Goal: Task Accomplishment & Management: Complete application form

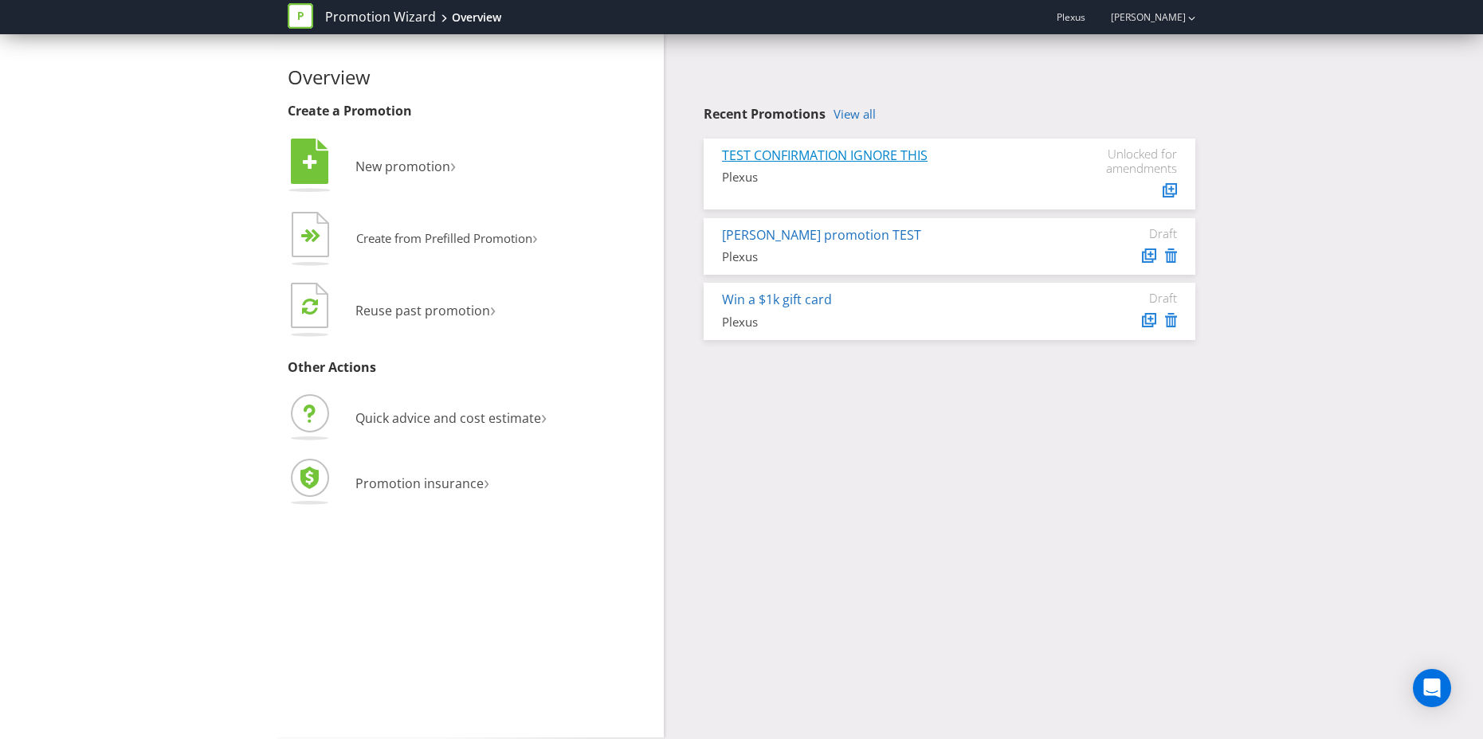
click at [829, 155] on link "TEST CONFIRMATION IGNORE THIS" at bounding box center [825, 156] width 206 height 18
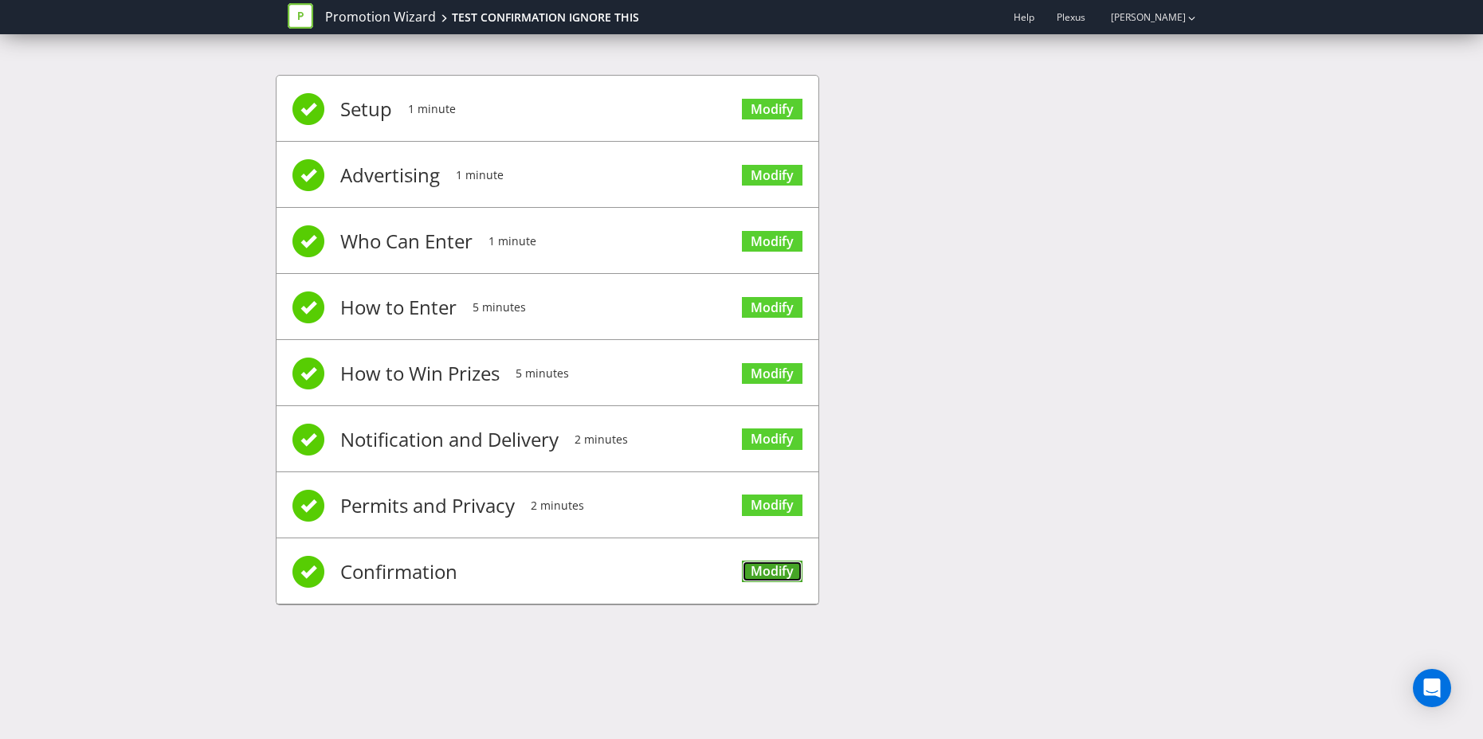
click at [775, 567] on link "Modify" at bounding box center [772, 572] width 61 height 22
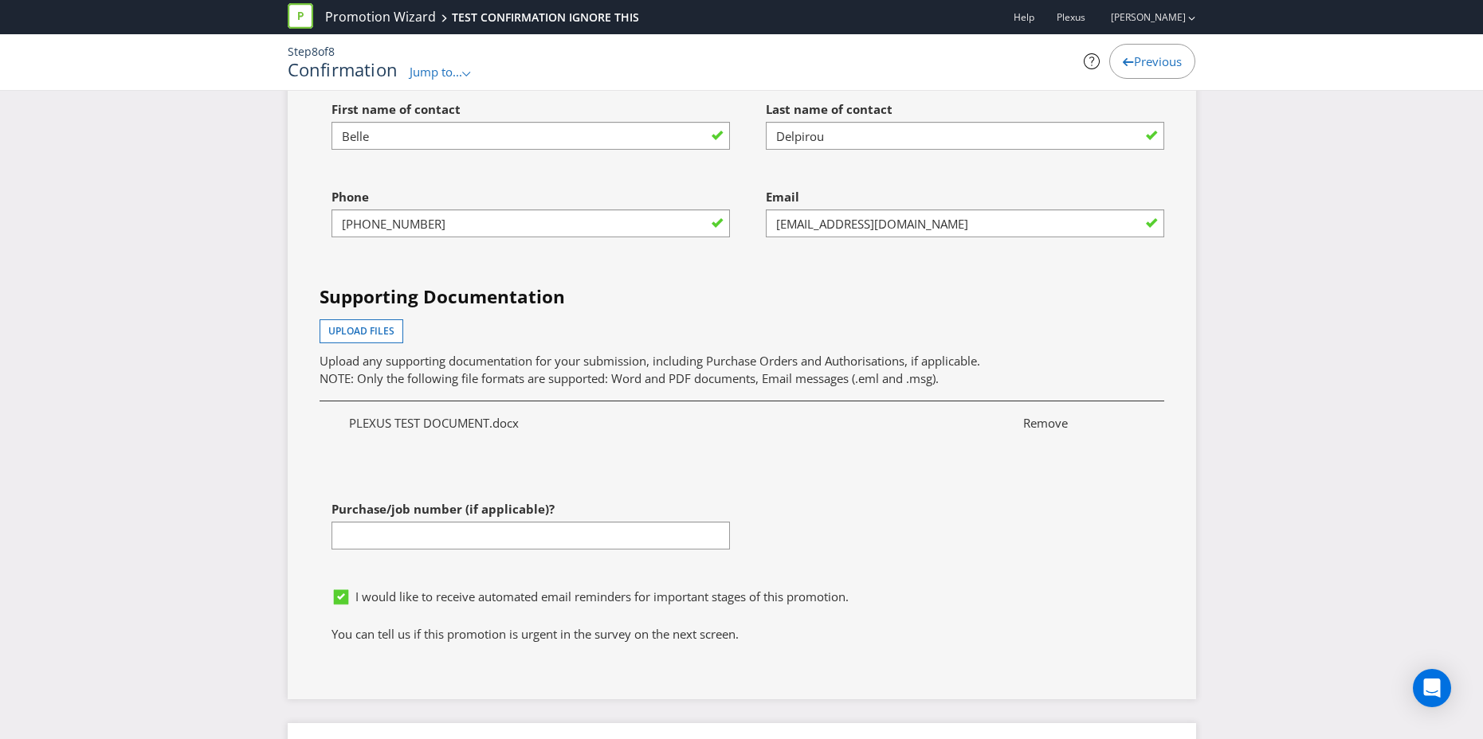
scroll to position [4239, 0]
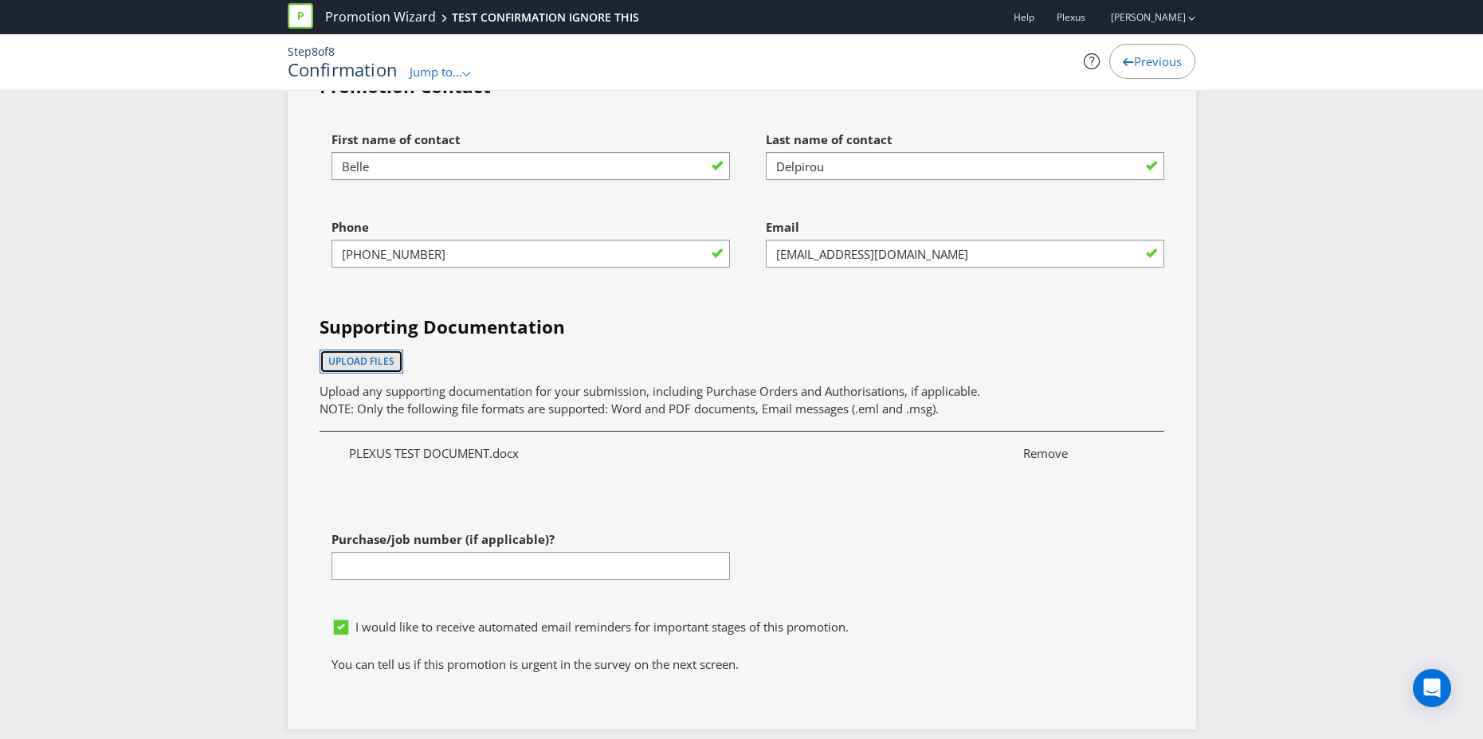
click at [394, 363] on button "Upload files" at bounding box center [362, 362] width 84 height 24
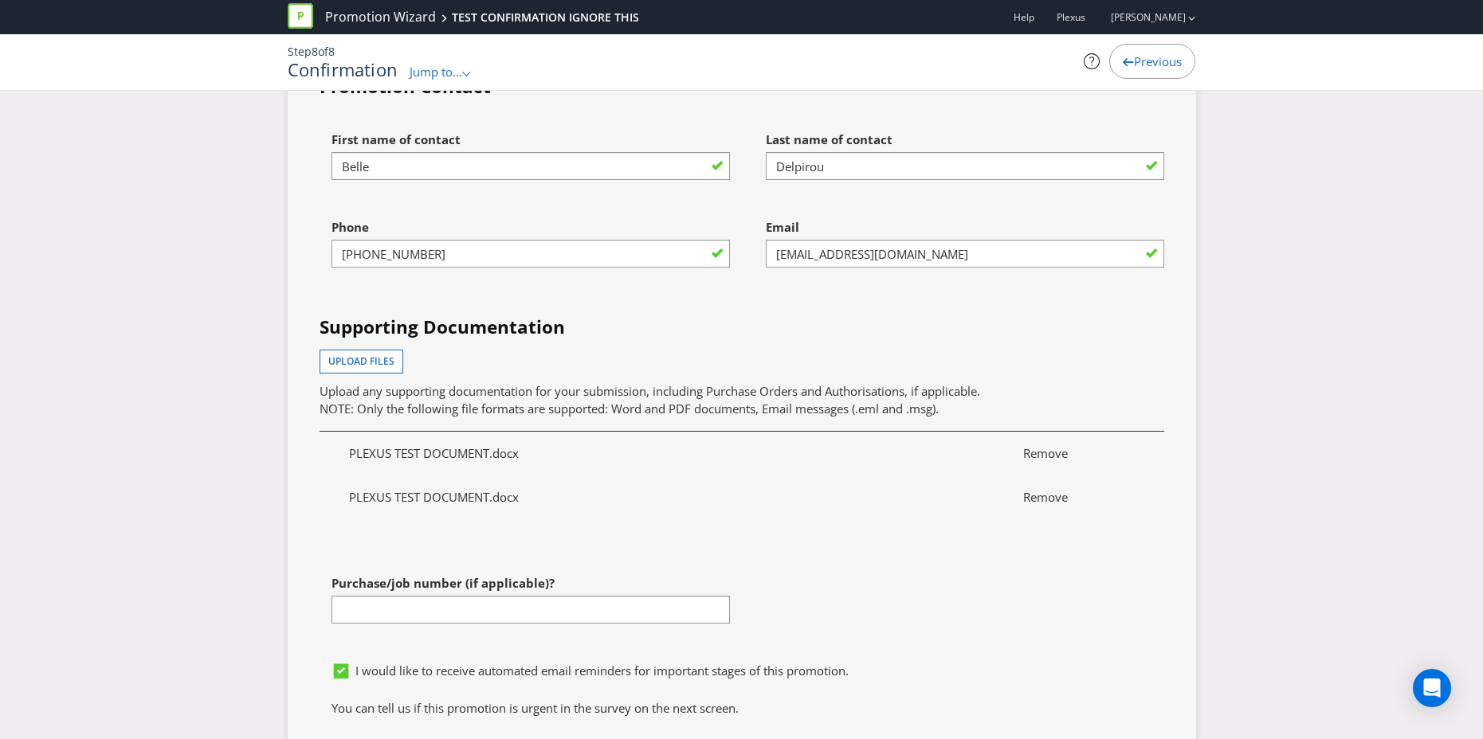
click at [1059, 453] on span "Remove" at bounding box center [1078, 453] width 135 height 17
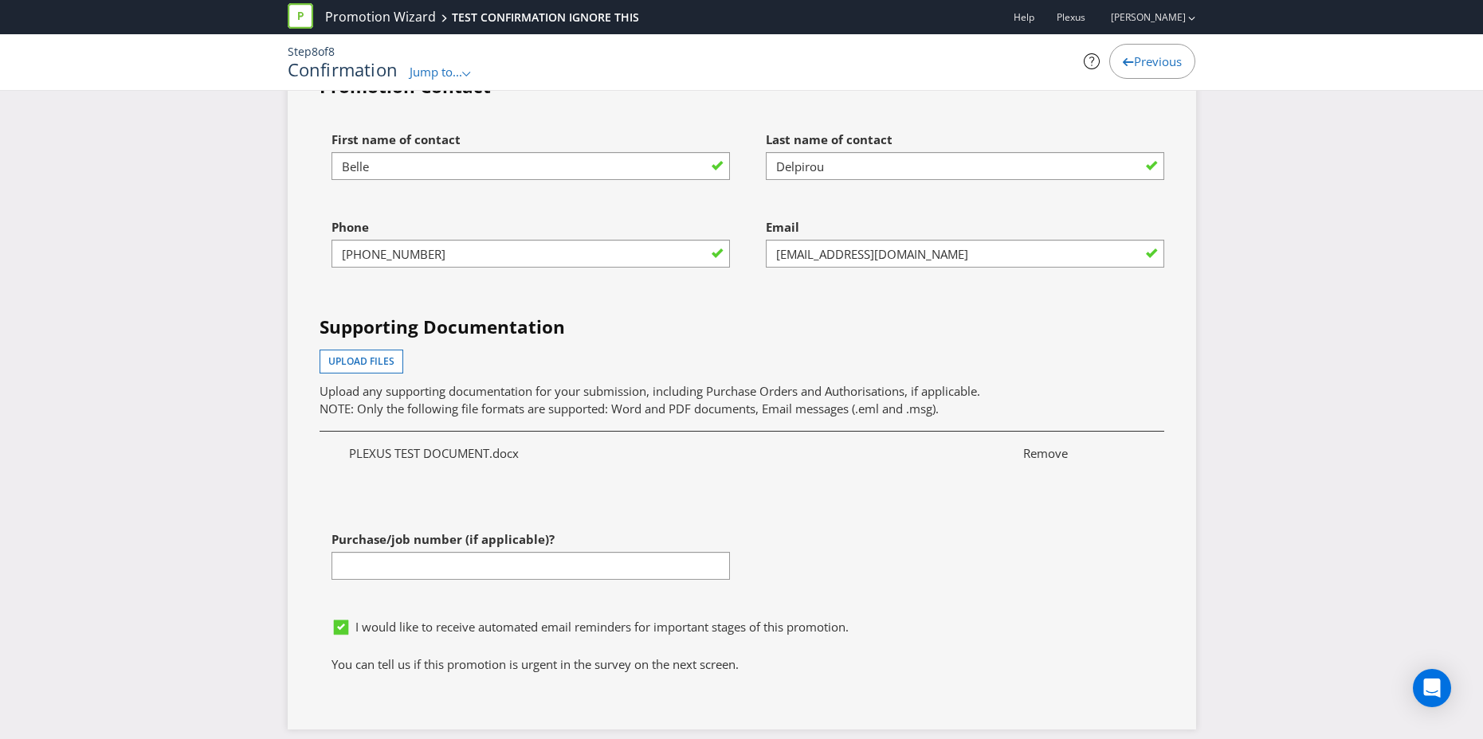
click at [1052, 563] on div "First name of contact [PERSON_NAME] Last name of contact Delpirou Phone [PHONE_…" at bounding box center [742, 367] width 869 height 487
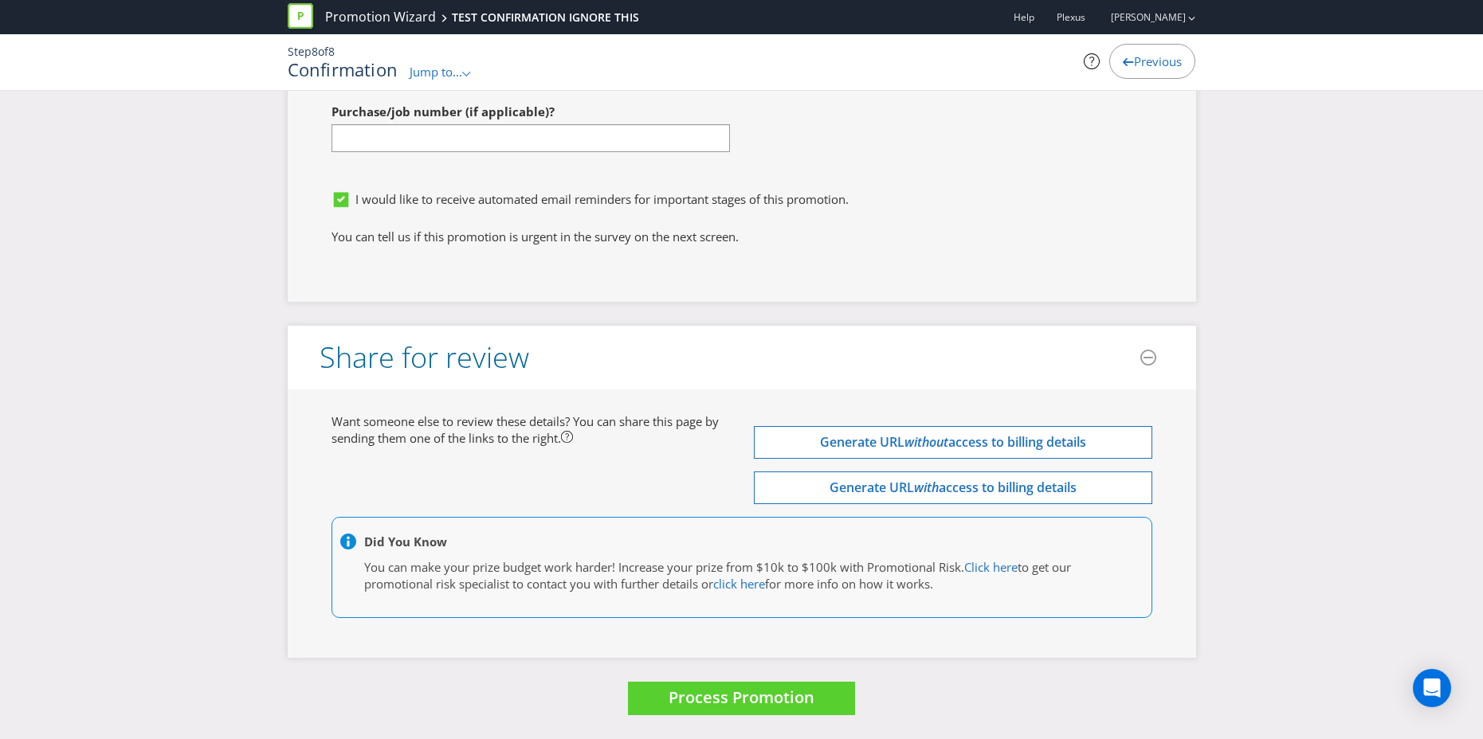
click at [652, 470] on div "Want someone else to review these details? You can share this page by sending t…" at bounding box center [742, 524] width 845 height 221
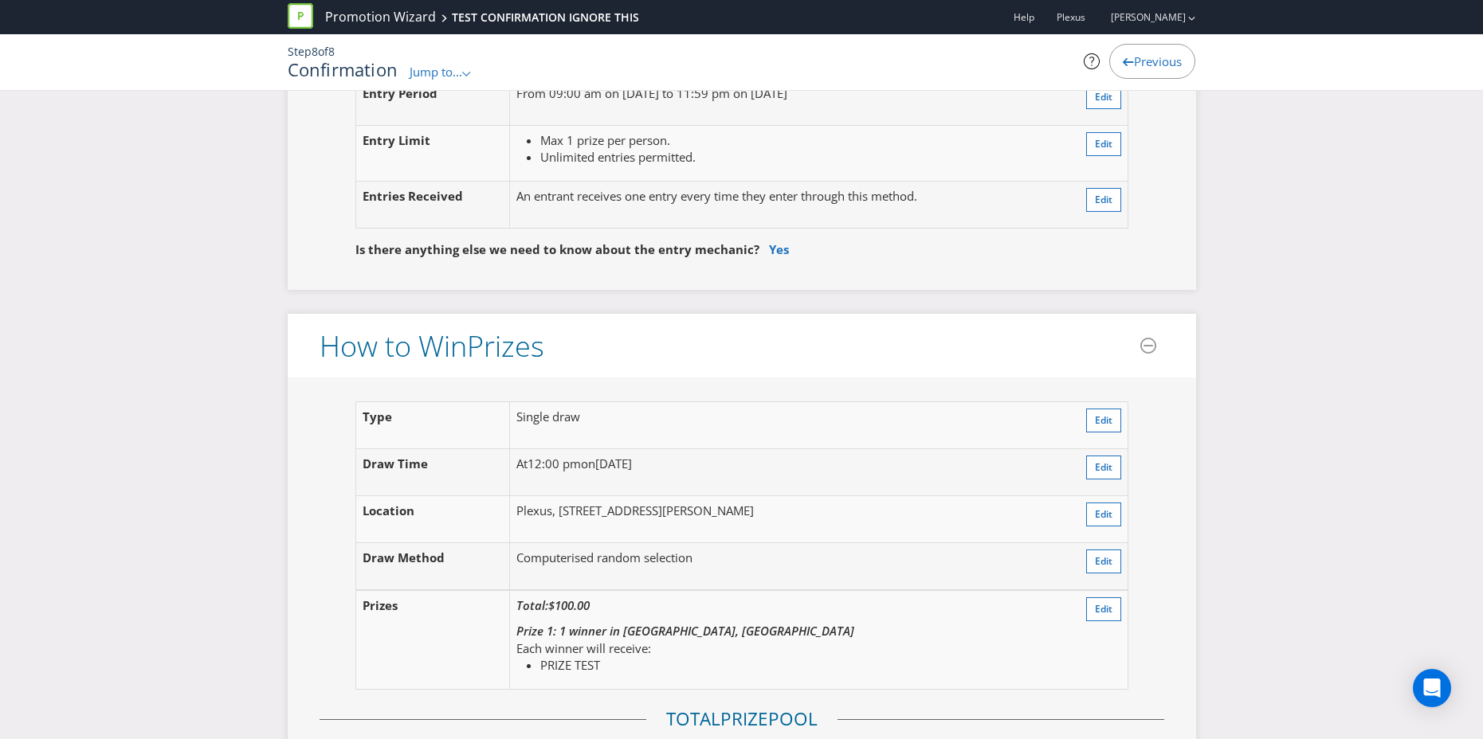
scroll to position [0, 0]
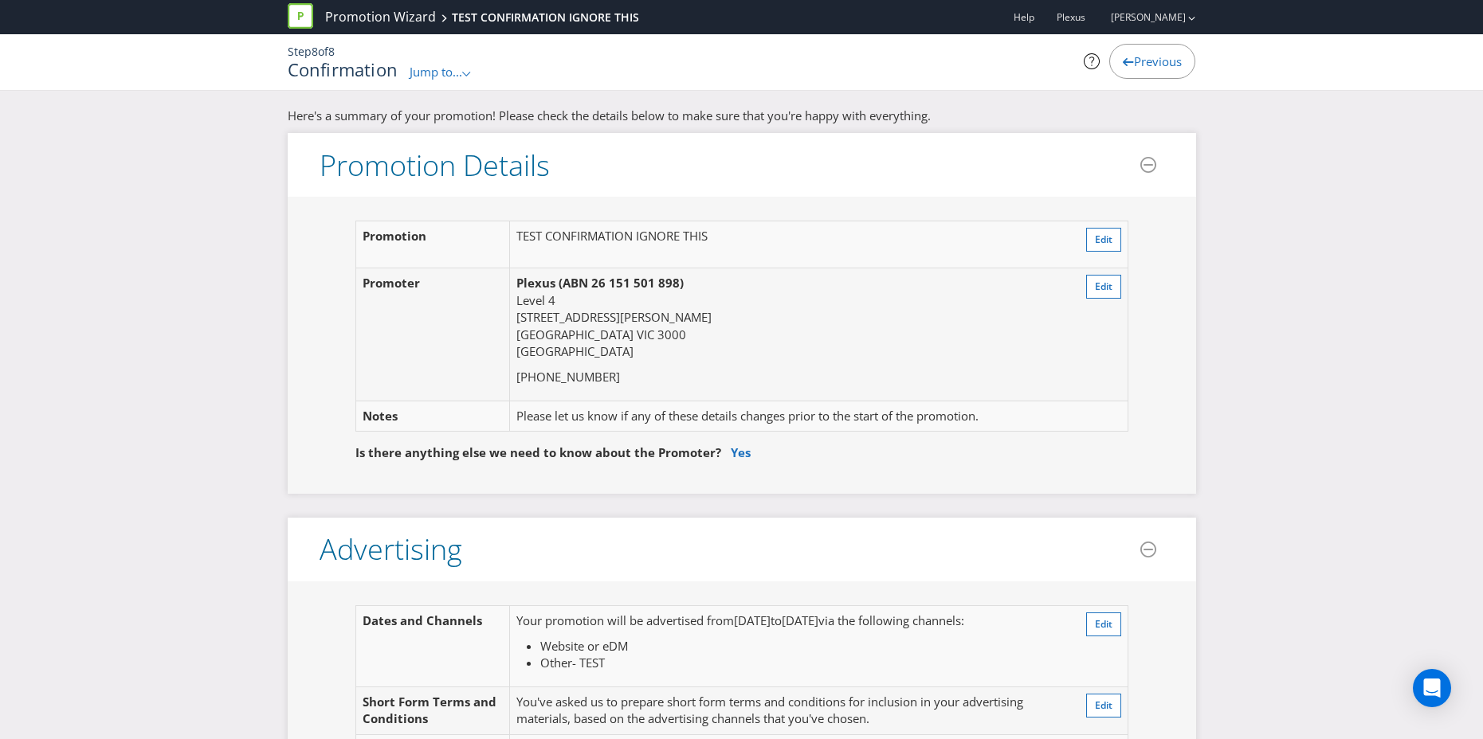
click at [470, 73] on icon at bounding box center [466, 74] width 8 height 5
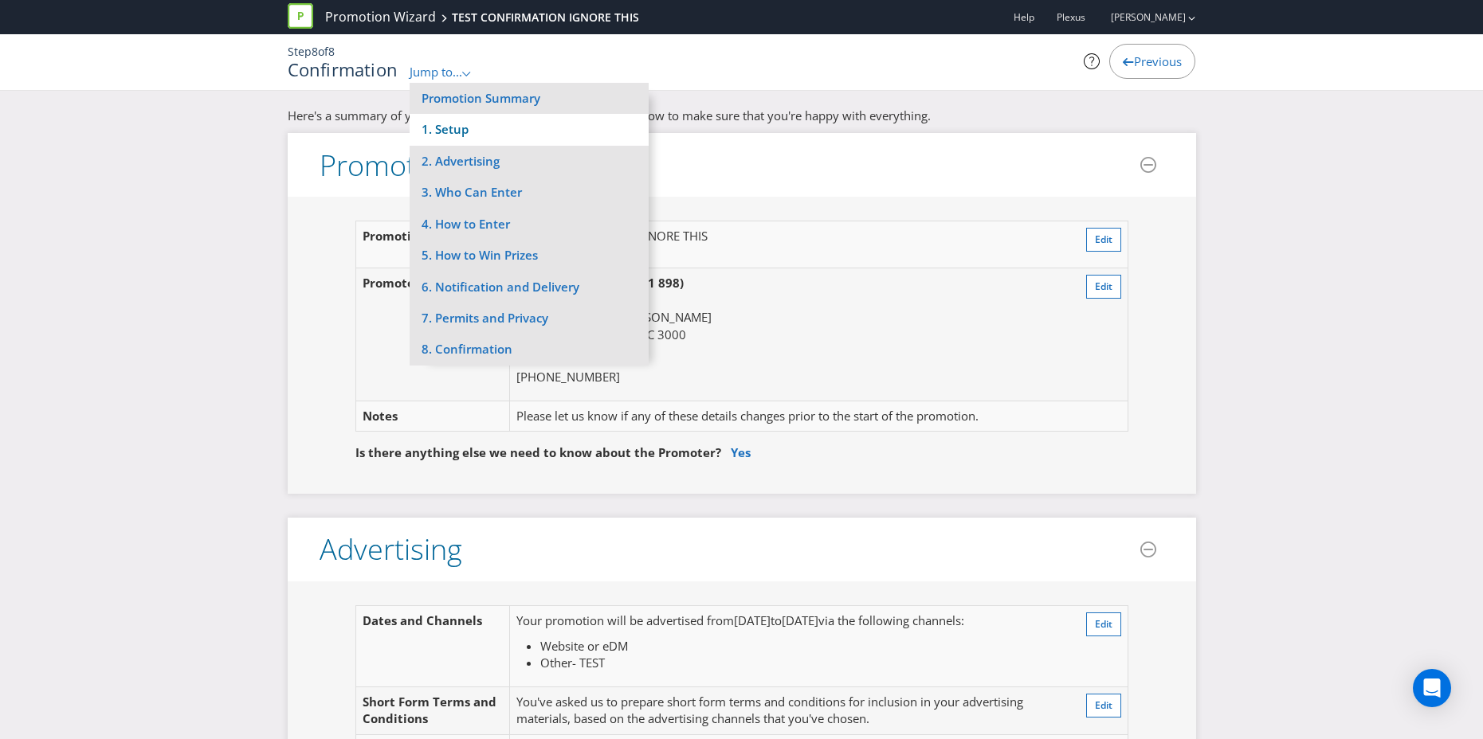
click at [464, 124] on li "1. Setup" at bounding box center [529, 129] width 239 height 31
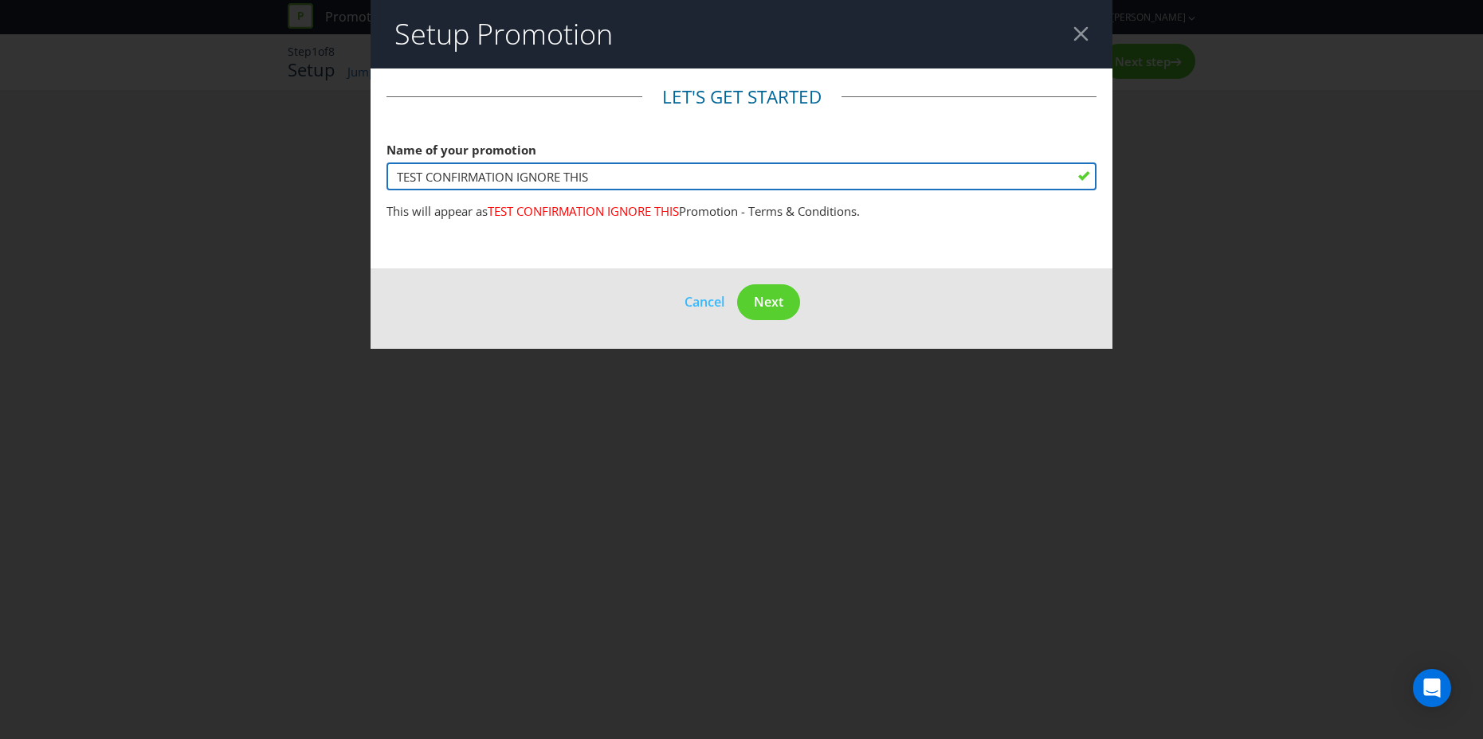
click at [602, 176] on input "TEST CONFIRMATION IGNORE THIS" at bounding box center [741, 177] width 710 height 28
type input "TEST CONFIRMATION IGNORE THIS - test Deploy"
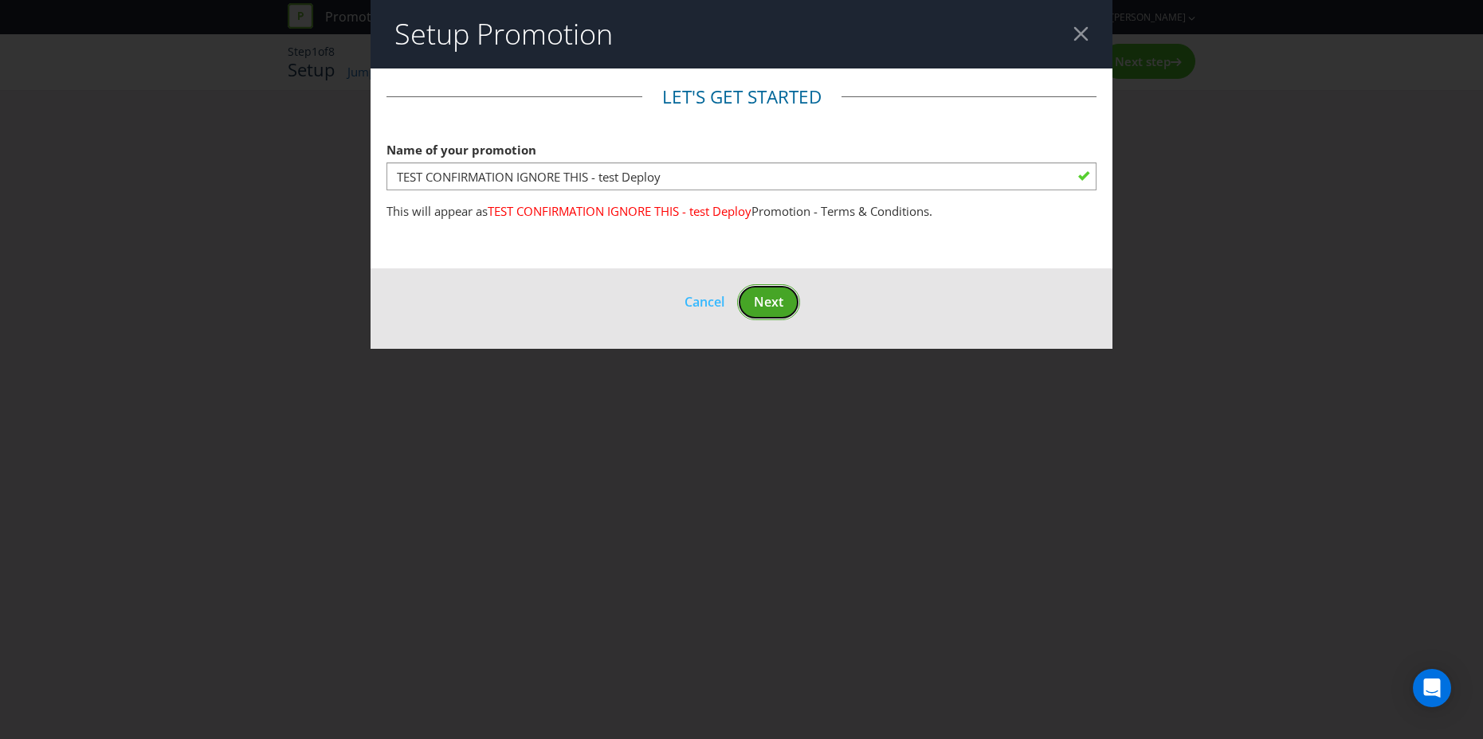
click at [787, 296] on button "Next" at bounding box center [768, 302] width 63 height 36
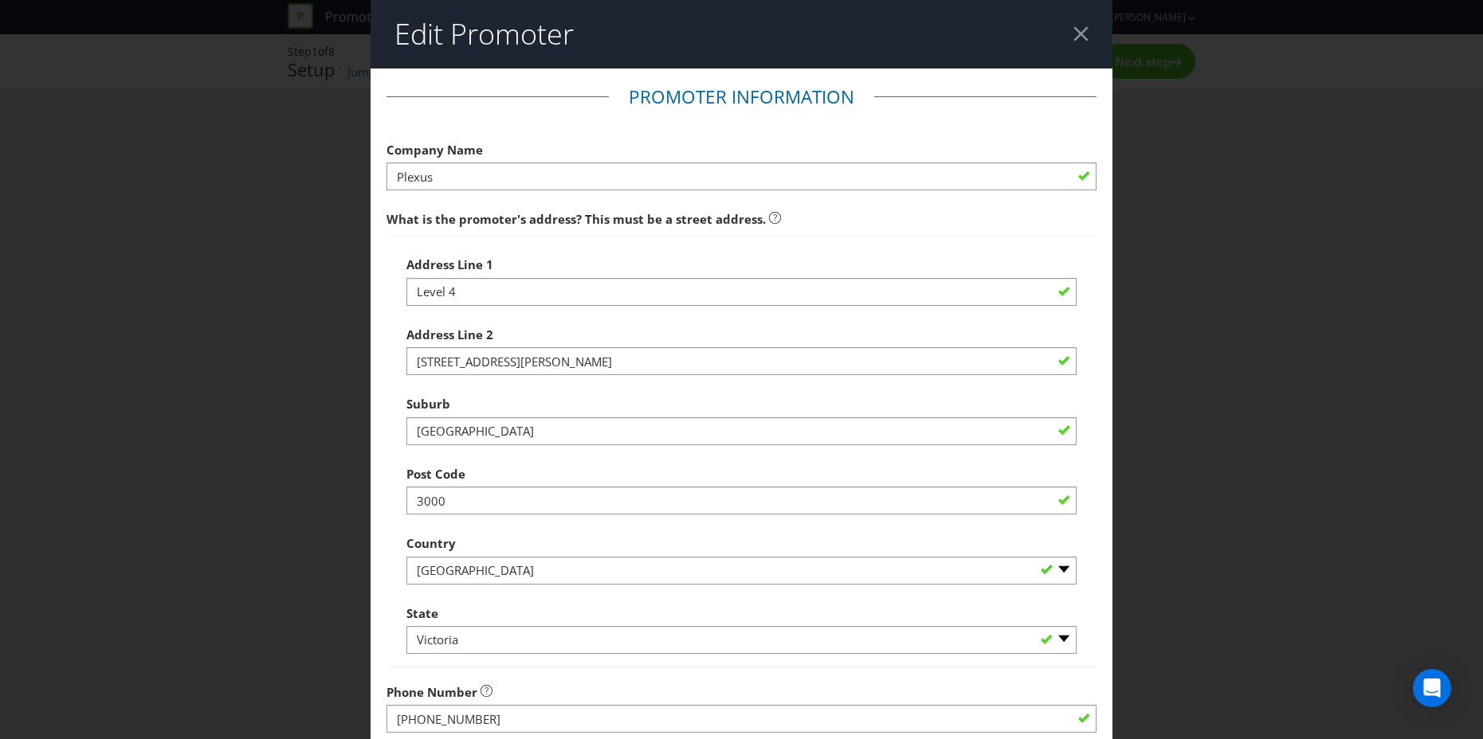
click at [1082, 33] on div at bounding box center [1080, 33] width 15 height 15
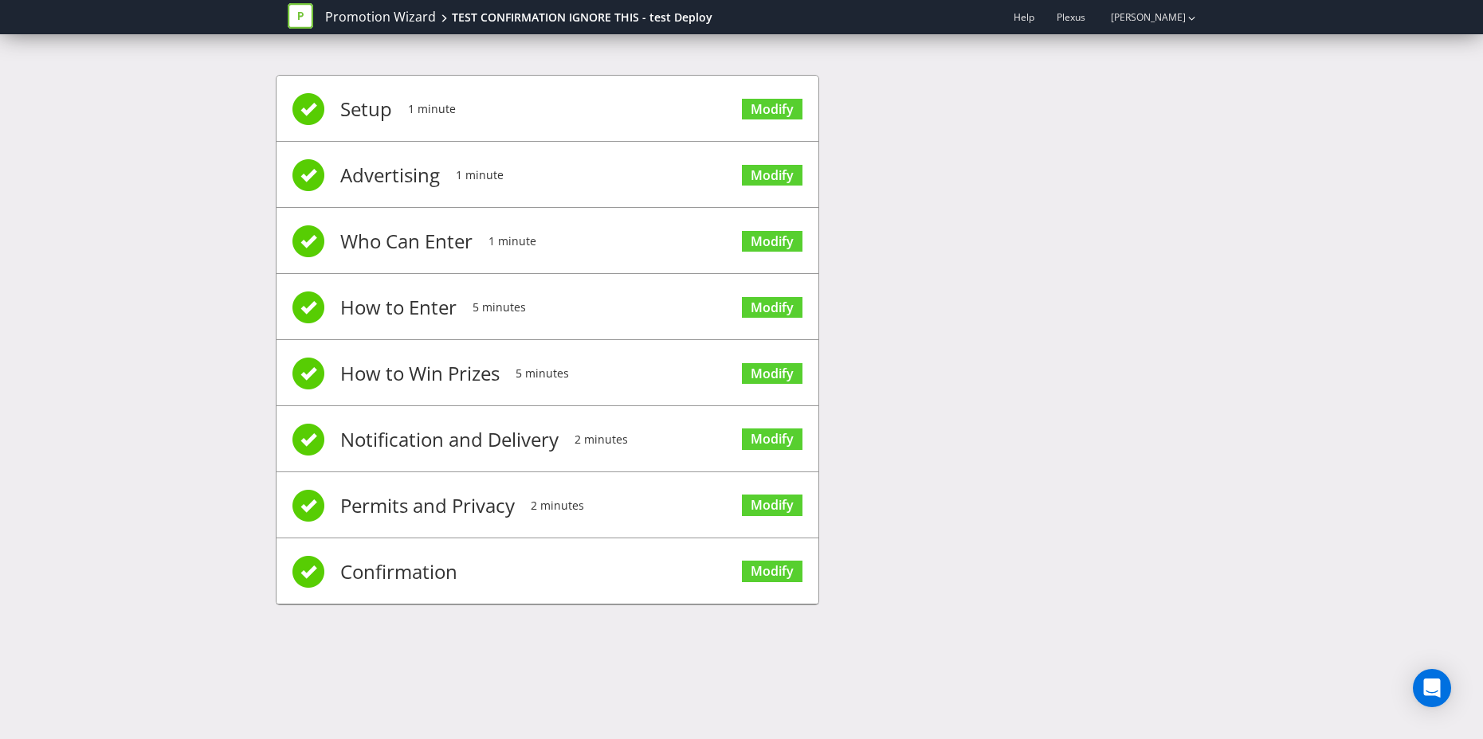
click at [1010, 211] on div "Setup 1 minute Modify Advertising 1 minute Modify Who Can Enter 1 minute Modify…" at bounding box center [742, 348] width 932 height 594
click at [777, 112] on link "Modify" at bounding box center [772, 110] width 61 height 22
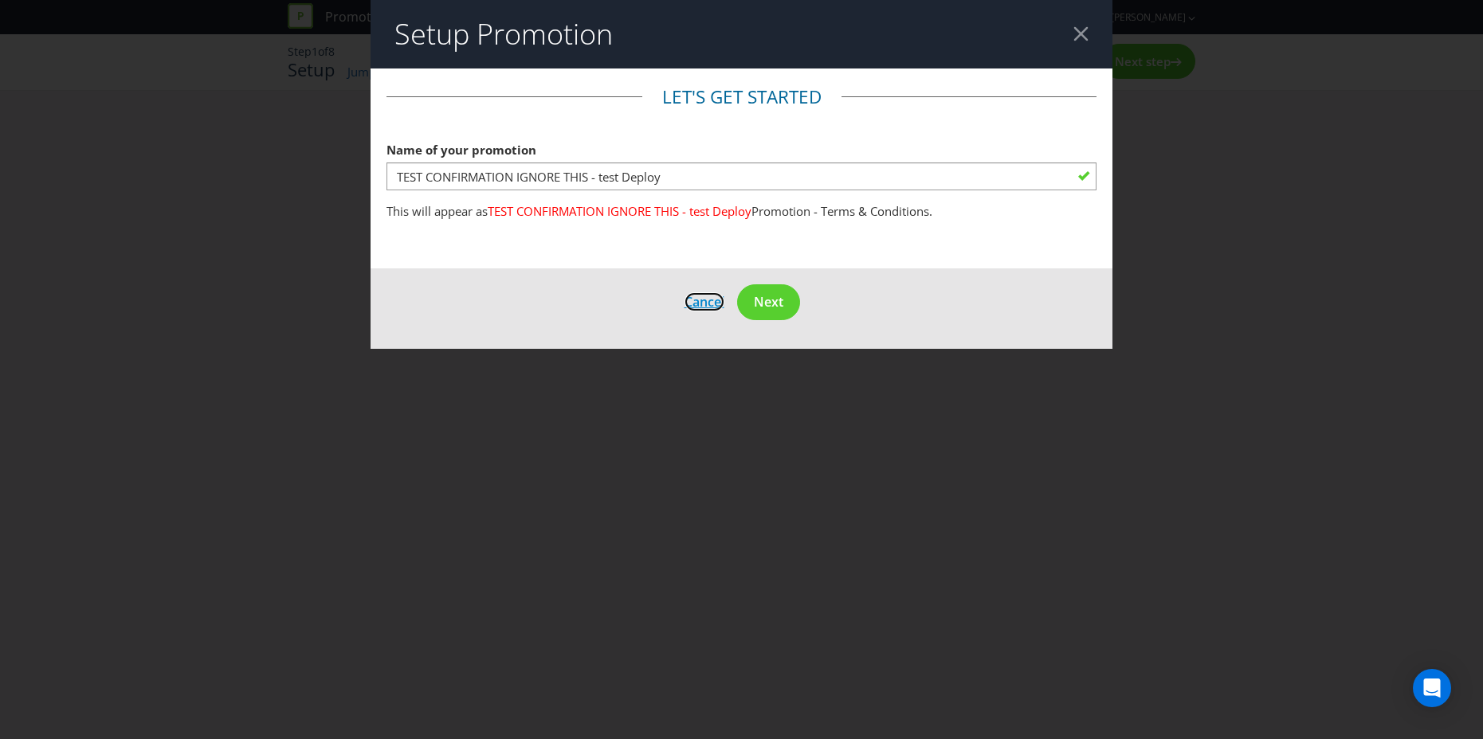
click at [697, 309] on span "Cancel" at bounding box center [705, 302] width 40 height 18
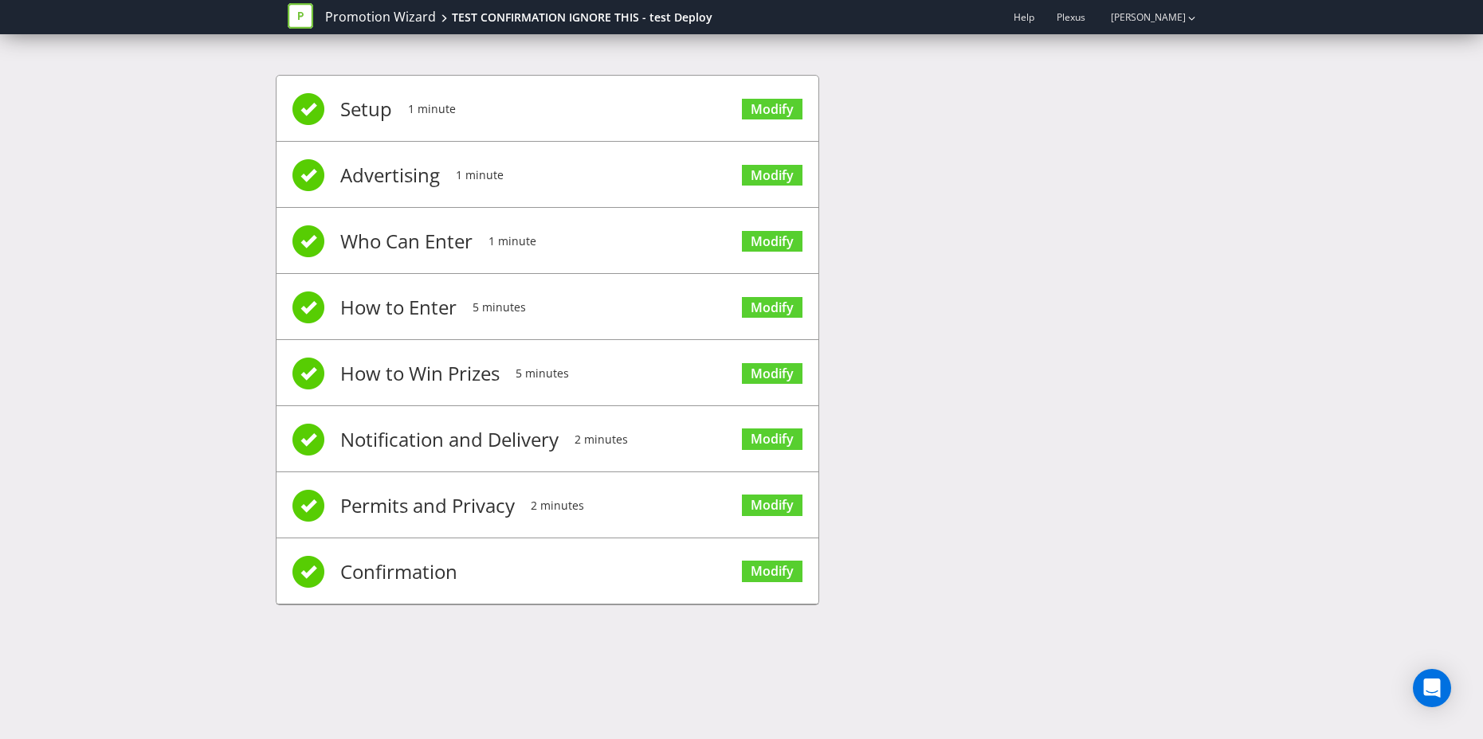
click at [1012, 249] on div "Setup 1 minute Modify Advertising 1 minute Modify Who Can Enter 1 minute Modify…" at bounding box center [742, 348] width 932 height 594
